Goal: Transaction & Acquisition: Purchase product/service

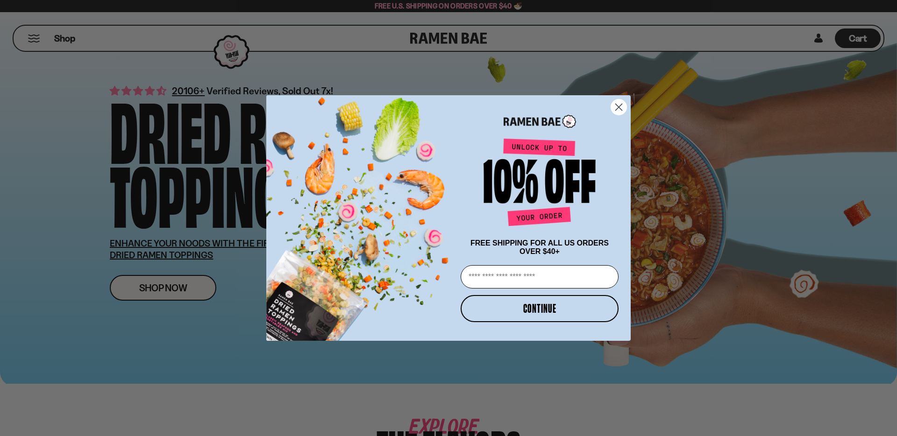
click at [622, 107] on circle "Close dialog" at bounding box center [618, 107] width 15 height 15
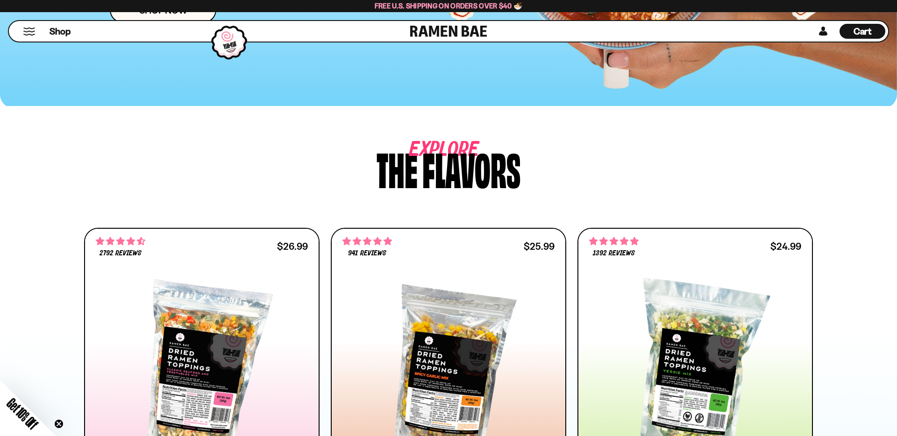
scroll to position [279, 0]
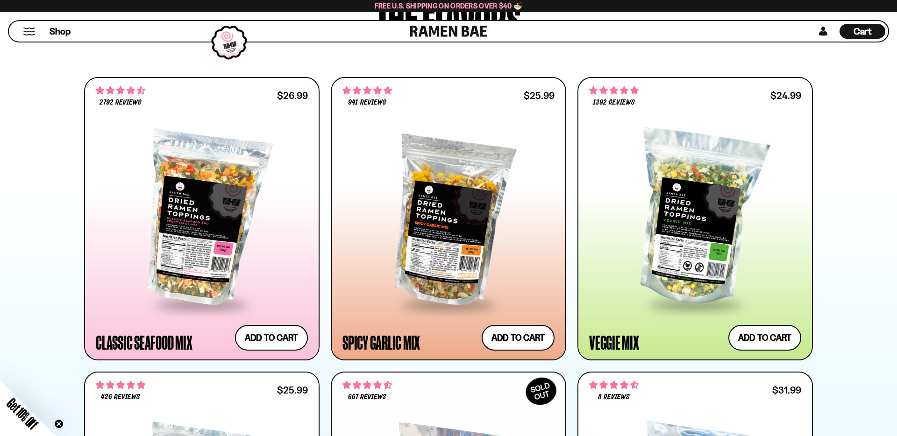
scroll to position [433, 0]
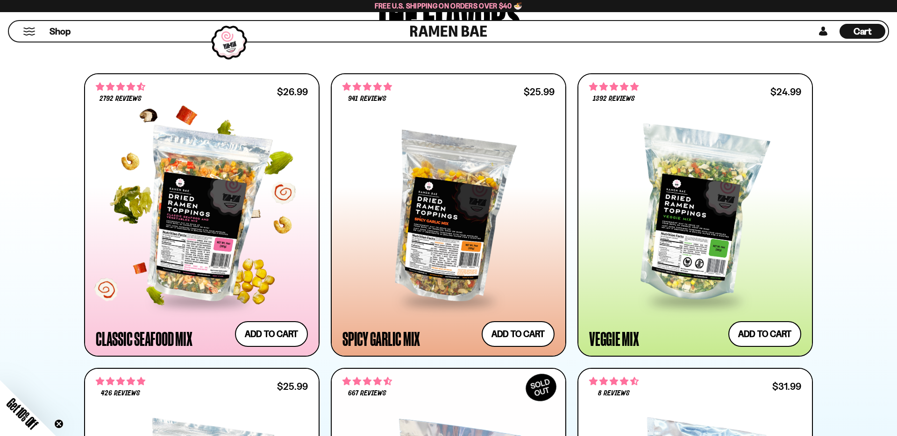
click at [233, 196] on div at bounding box center [202, 215] width 212 height 170
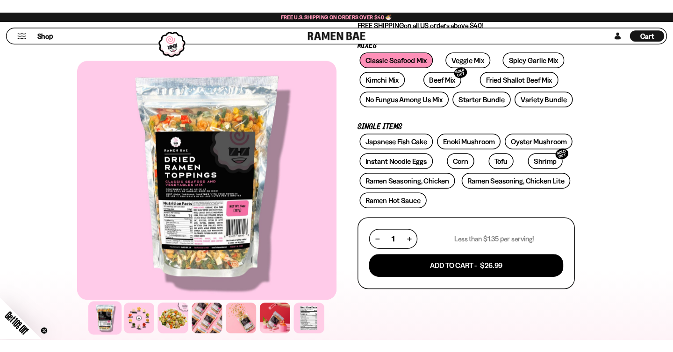
scroll to position [154, 0]
